Goal: Find specific page/section: Find specific page/section

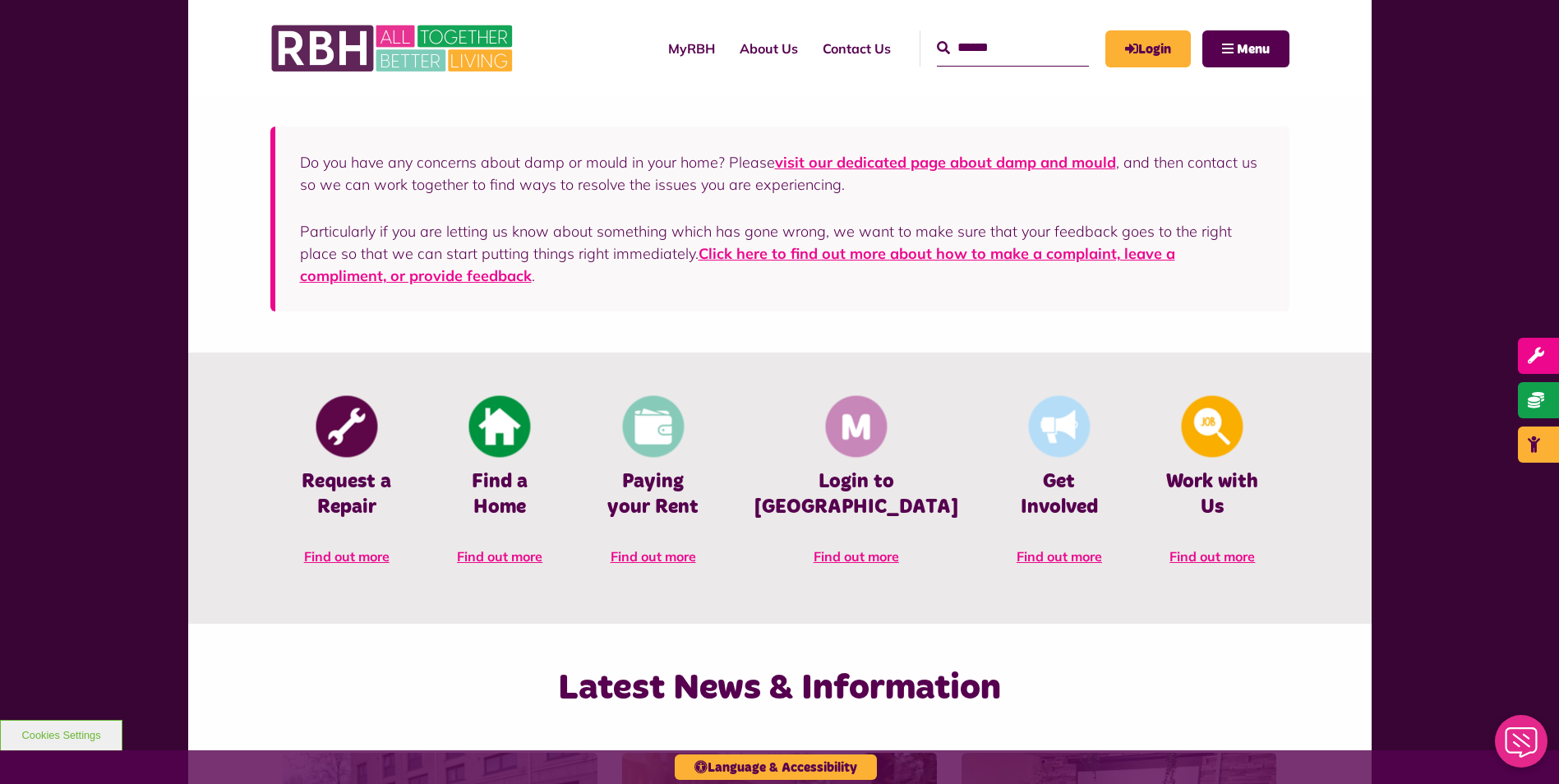
scroll to position [575, 0]
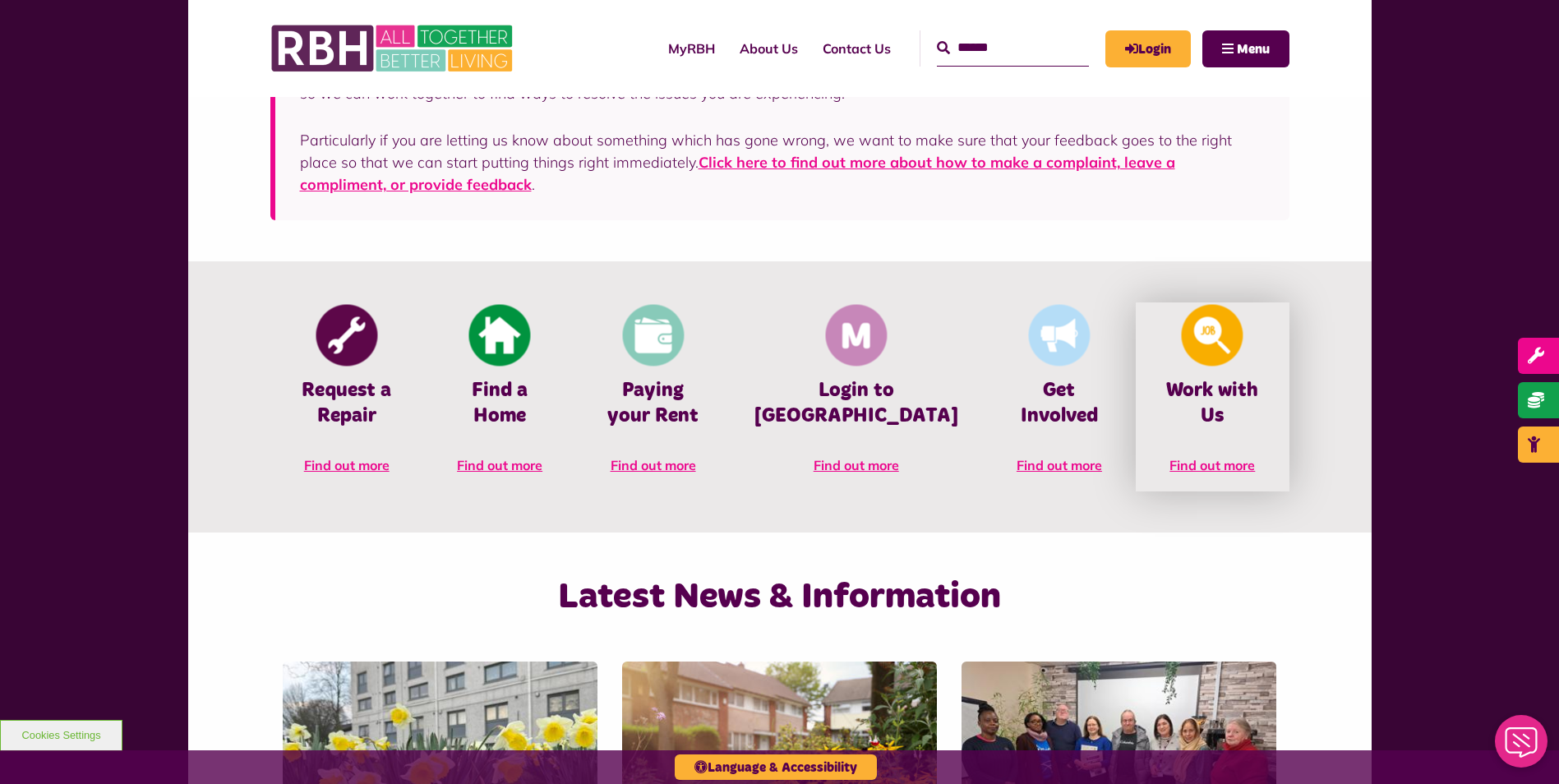
click at [1189, 390] on h4 "Work with Us" at bounding box center [1212, 403] width 103 height 51
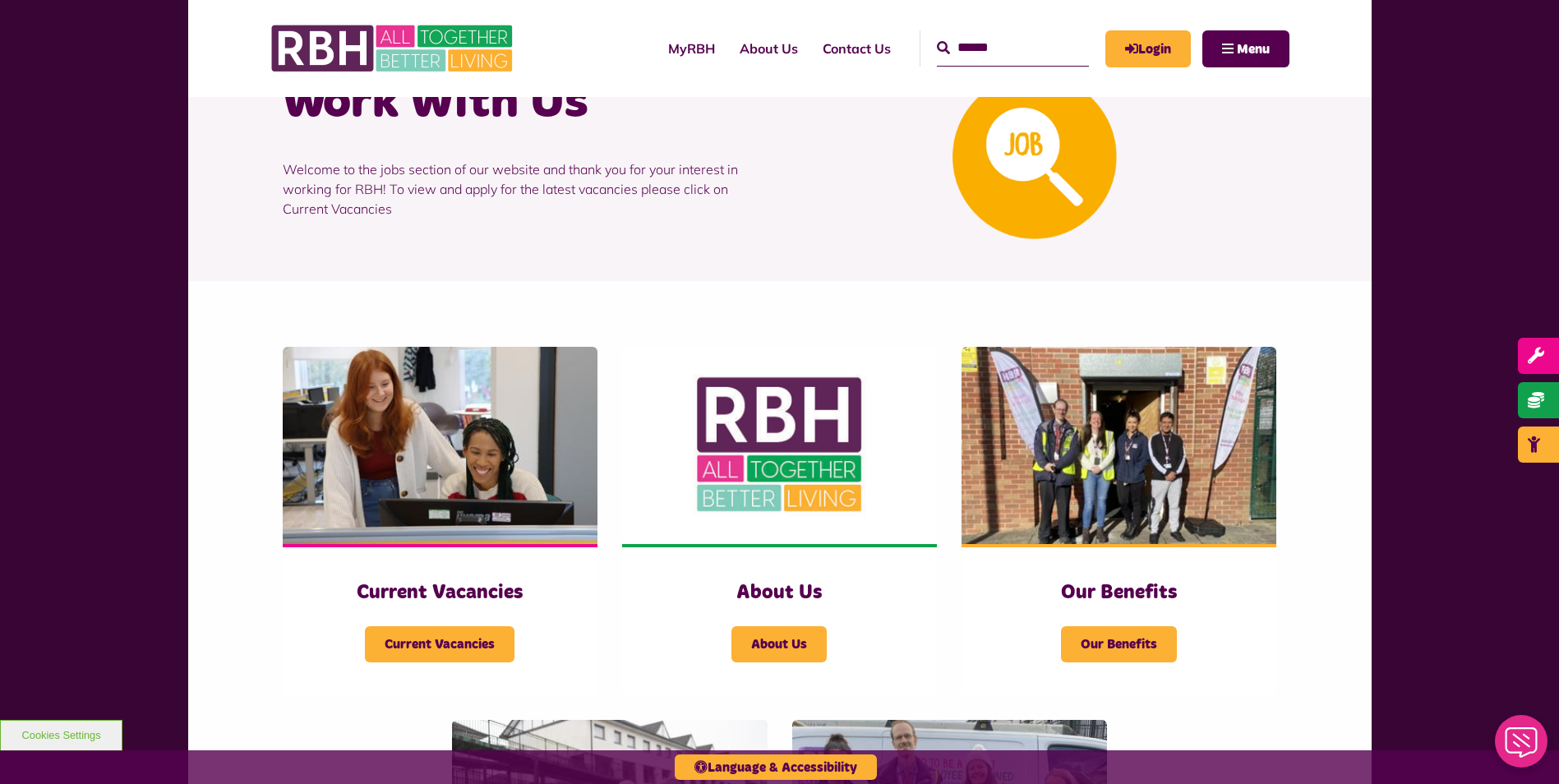
scroll to position [329, 0]
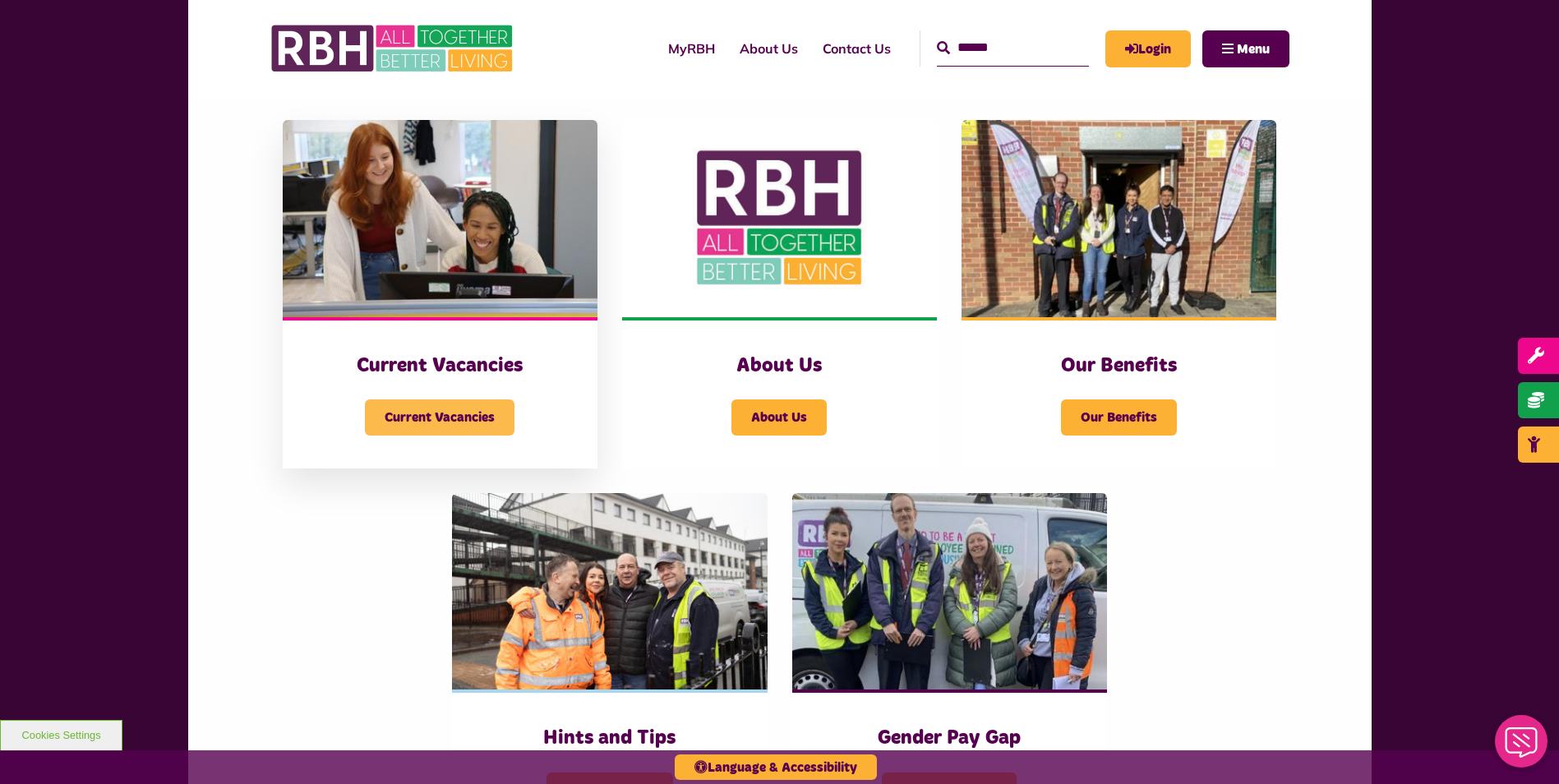
click at [462, 403] on span "Current Vacancies" at bounding box center [440, 417] width 149 height 36
